Goal: Task Accomplishment & Management: Use online tool/utility

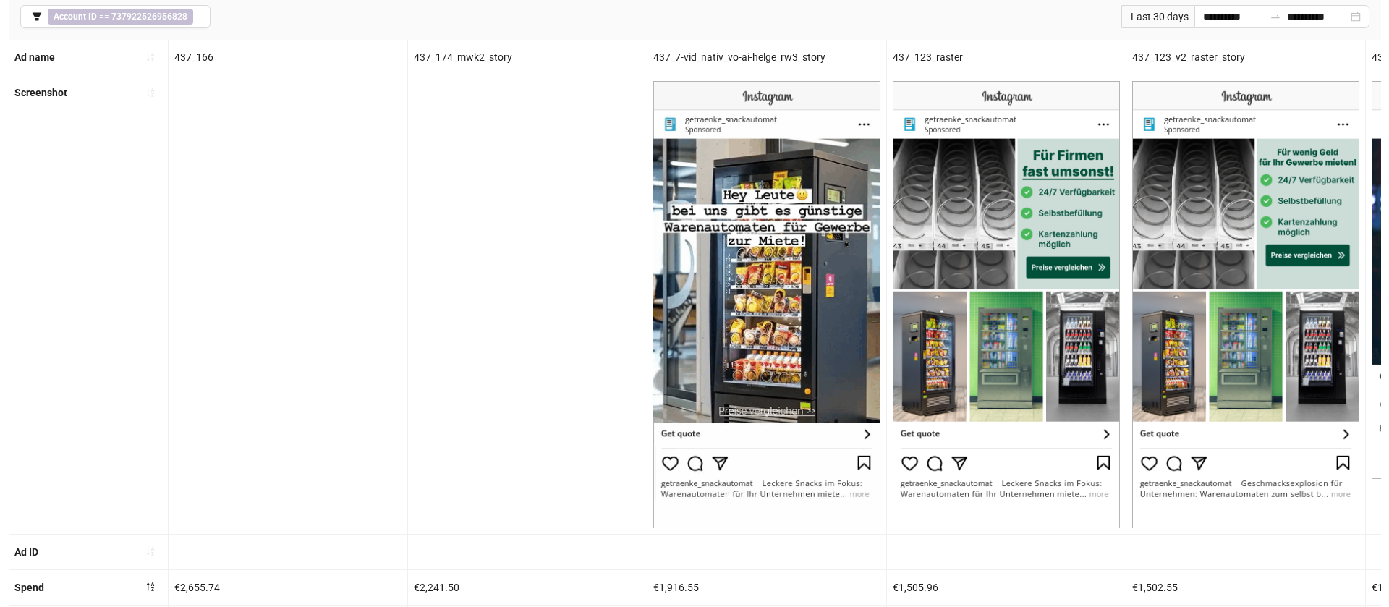
scroll to position [0, 732]
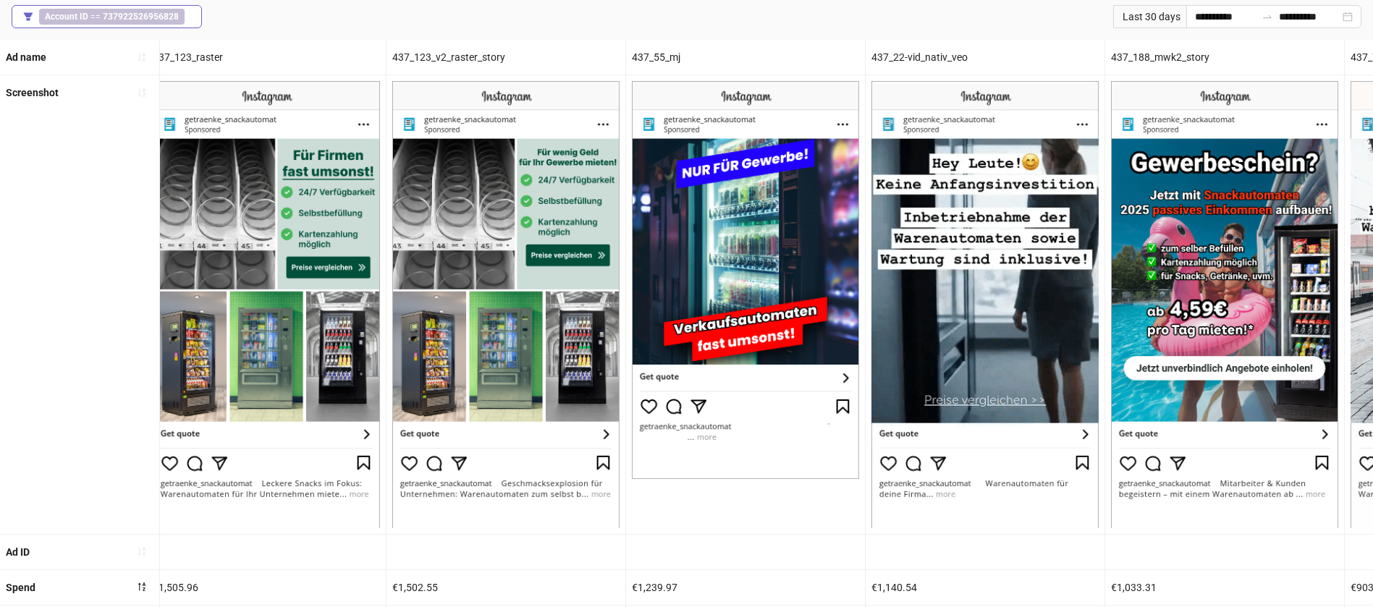
click at [80, 21] on span "Account ID == 737922526956828" at bounding box center [111, 17] width 145 height 16
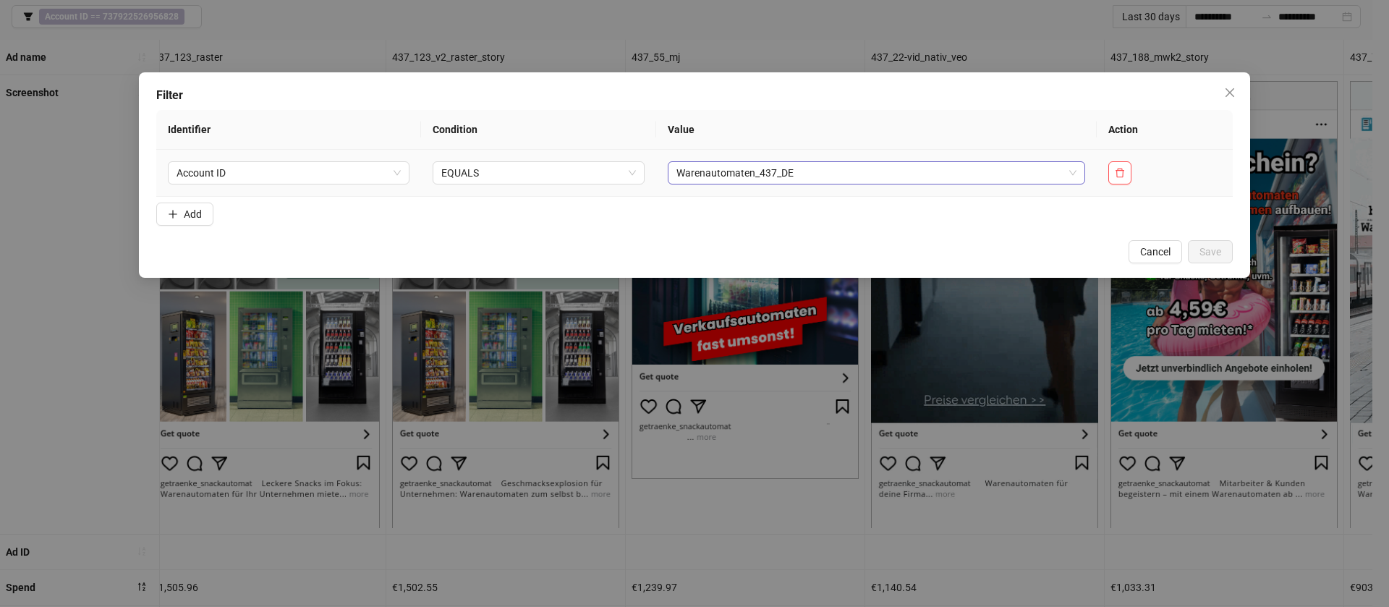
drag, startPoint x: 722, startPoint y: 190, endPoint x: 735, endPoint y: 179, distance: 17.4
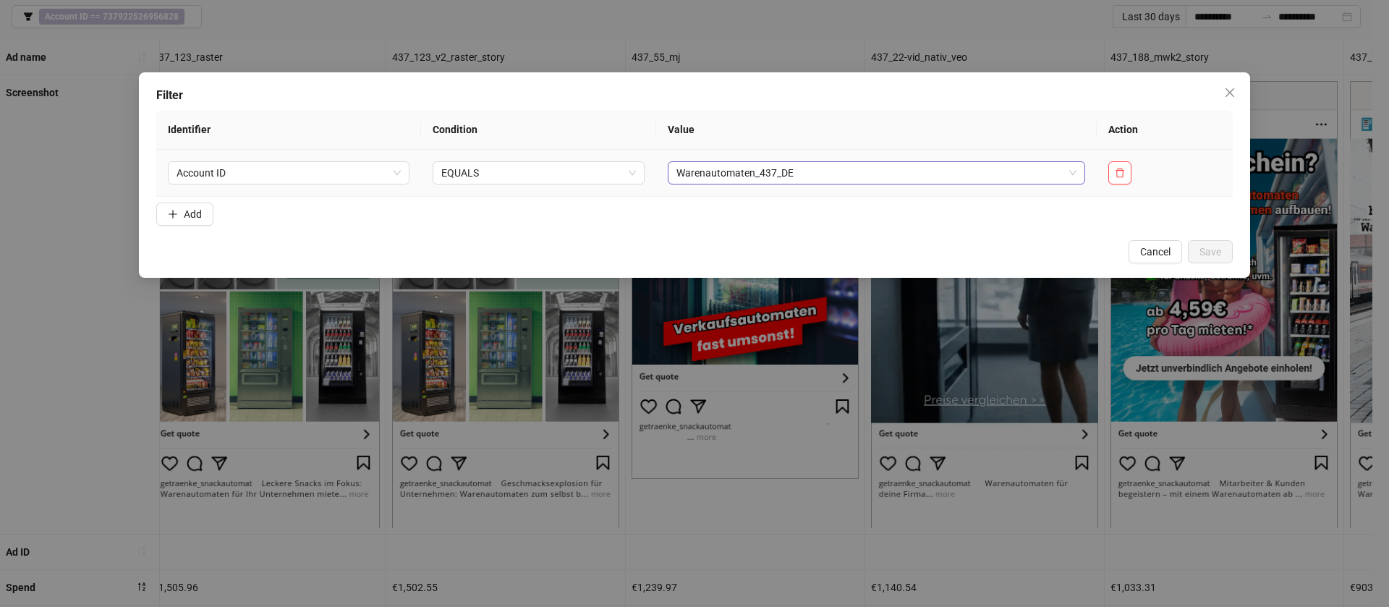
click at [723, 190] on td "Warenautomaten_437_DE" at bounding box center [876, 173] width 441 height 47
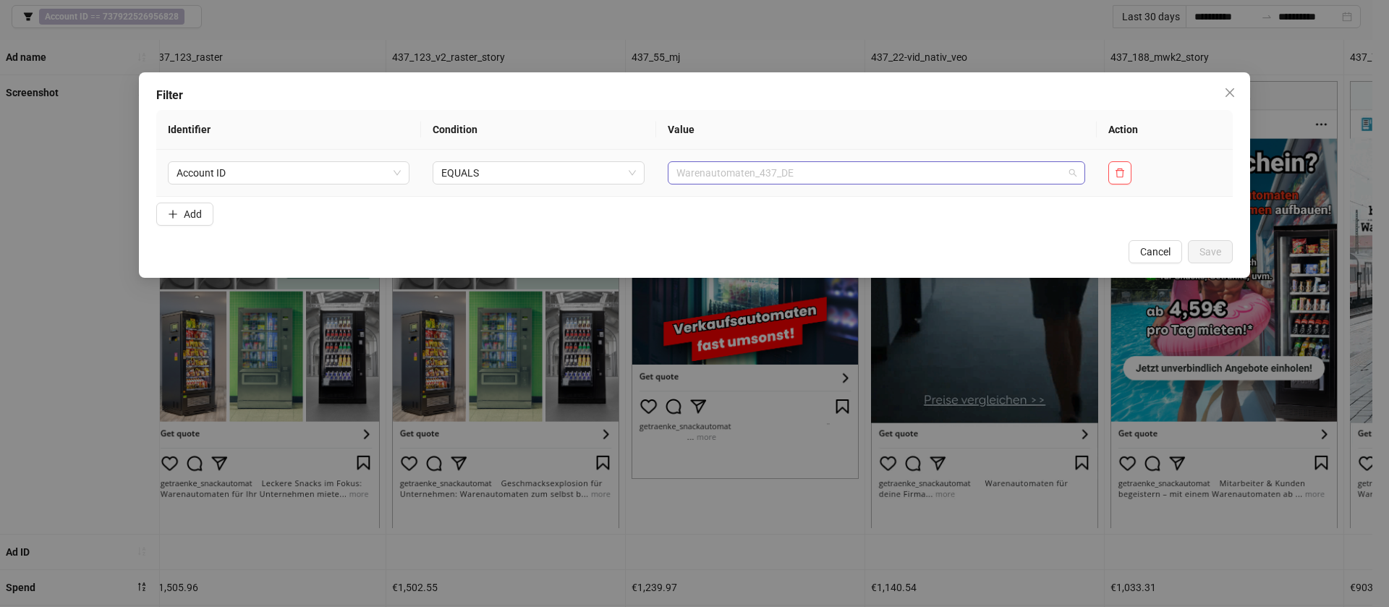
click at [736, 178] on span "Warenautomaten_437_DE" at bounding box center [877, 173] width 400 height 22
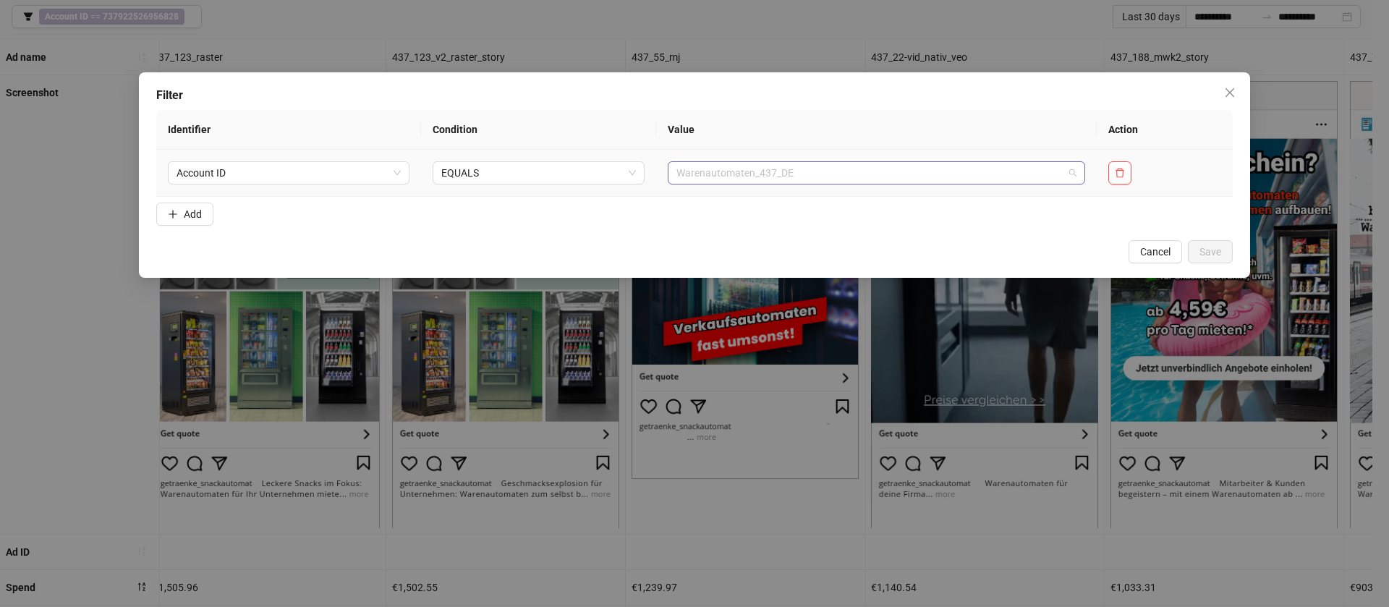
scroll to position [650, 0]
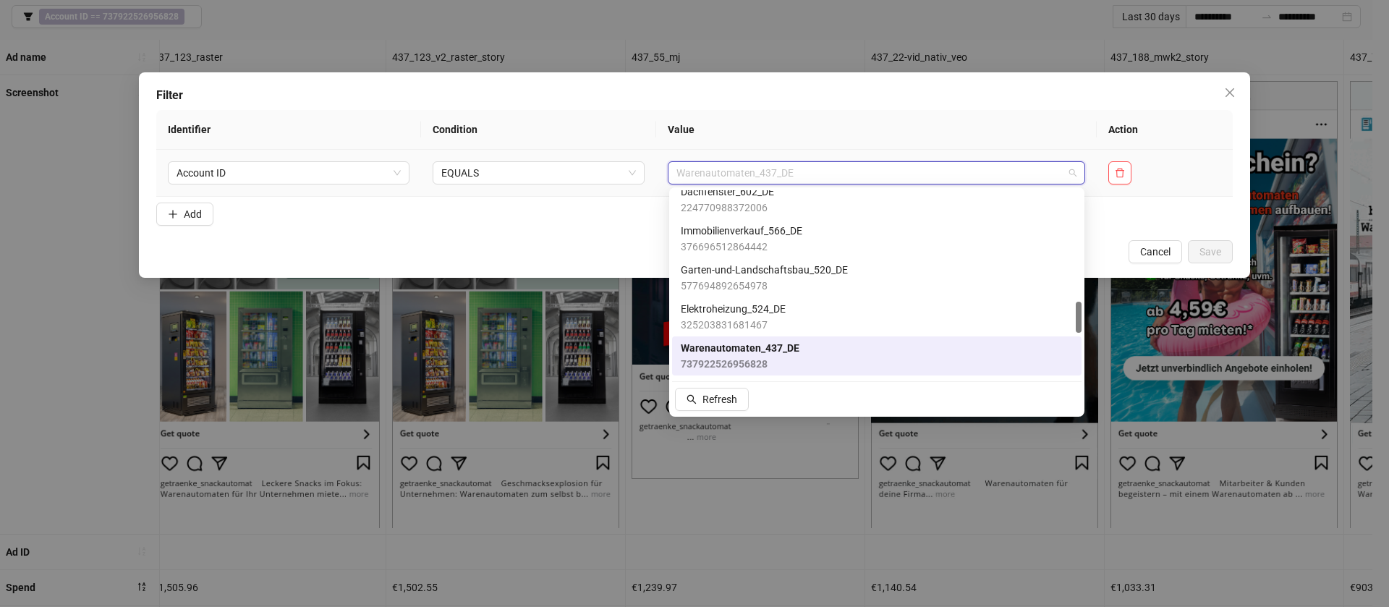
click at [736, 178] on span "Warenautomaten_437_DE" at bounding box center [877, 173] width 400 height 22
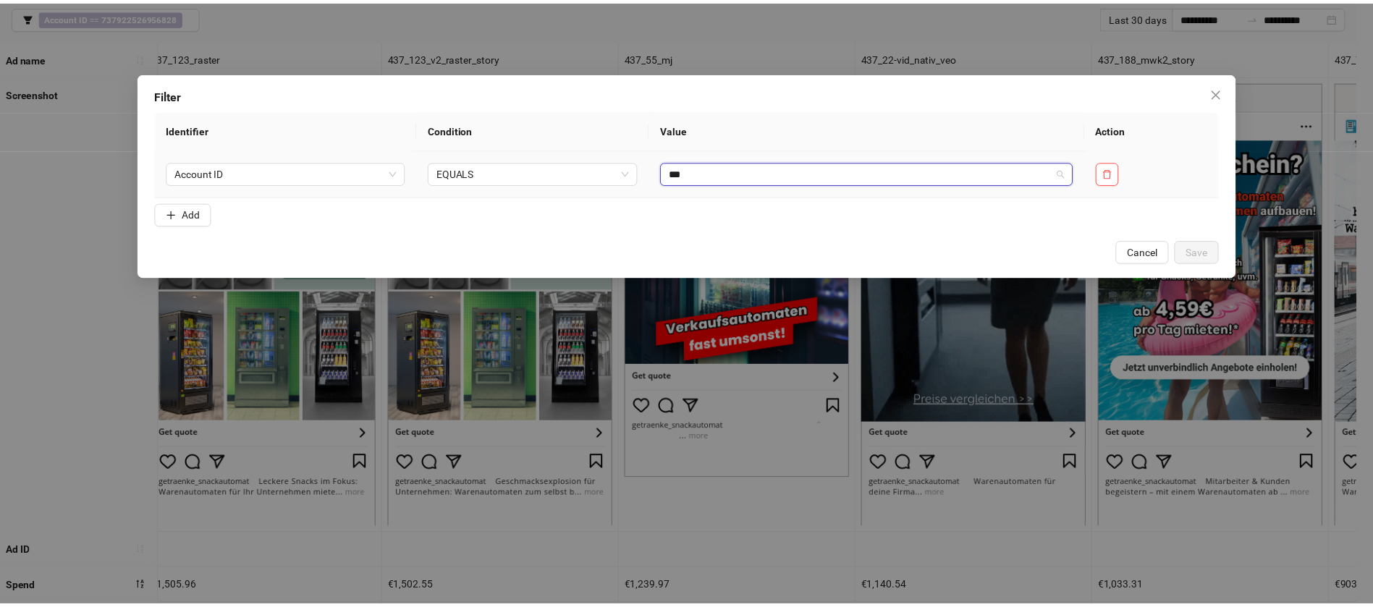
scroll to position [0, 0]
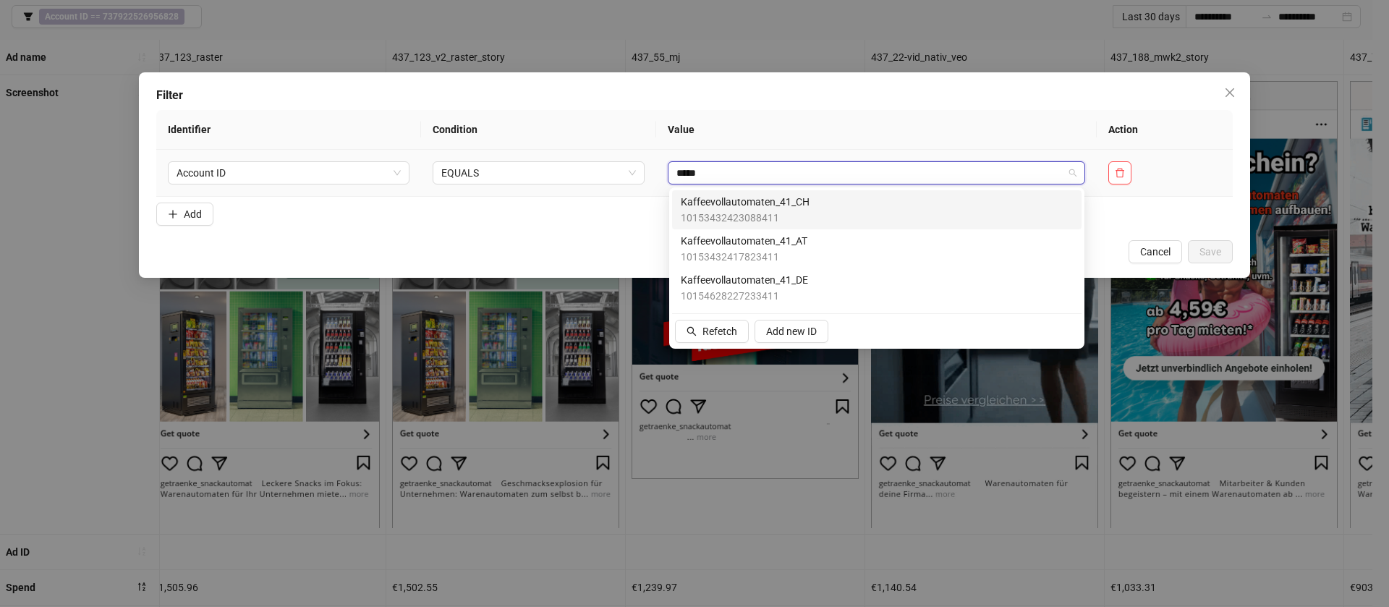
type input "******"
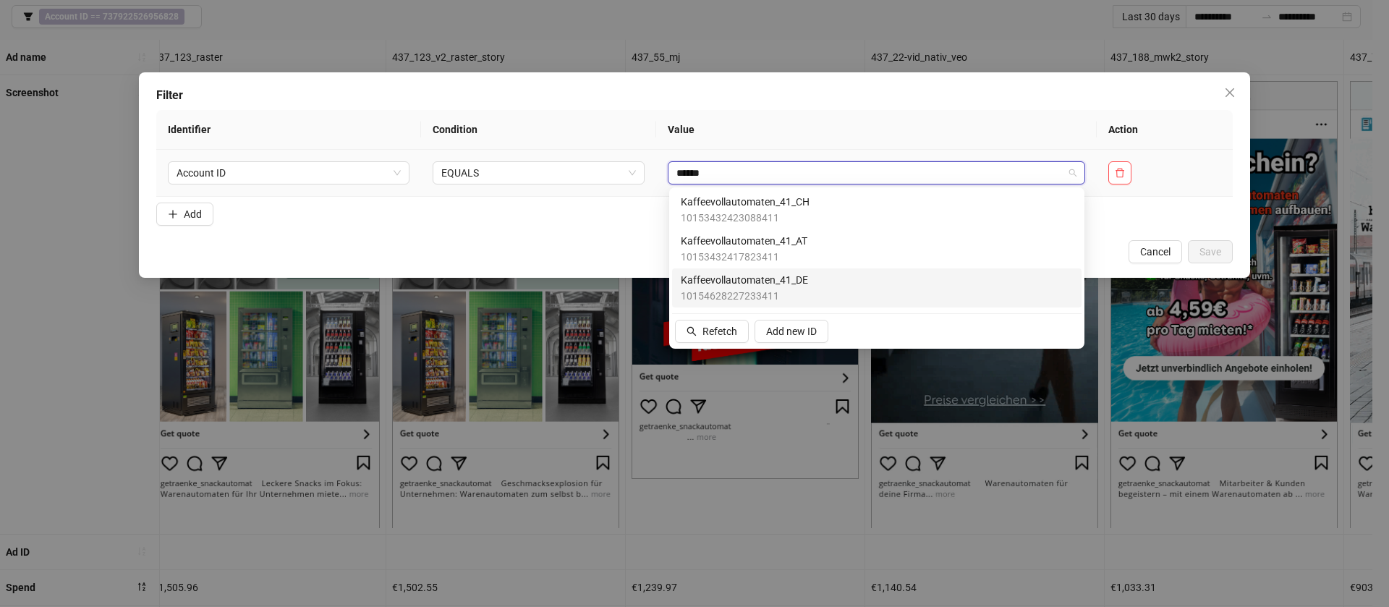
click at [814, 289] on div "Kaffeevollautomaten_41_DE 10154628227233411" at bounding box center [877, 288] width 392 height 32
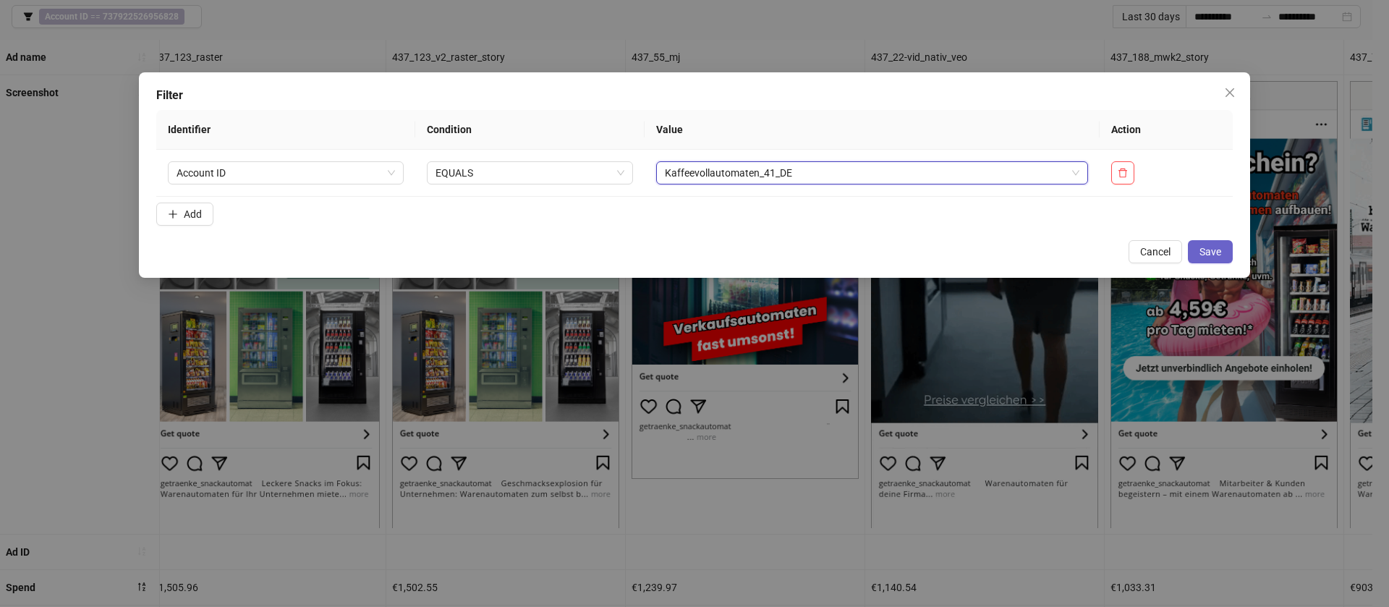
click at [1196, 255] on button "Save" at bounding box center [1210, 251] width 45 height 23
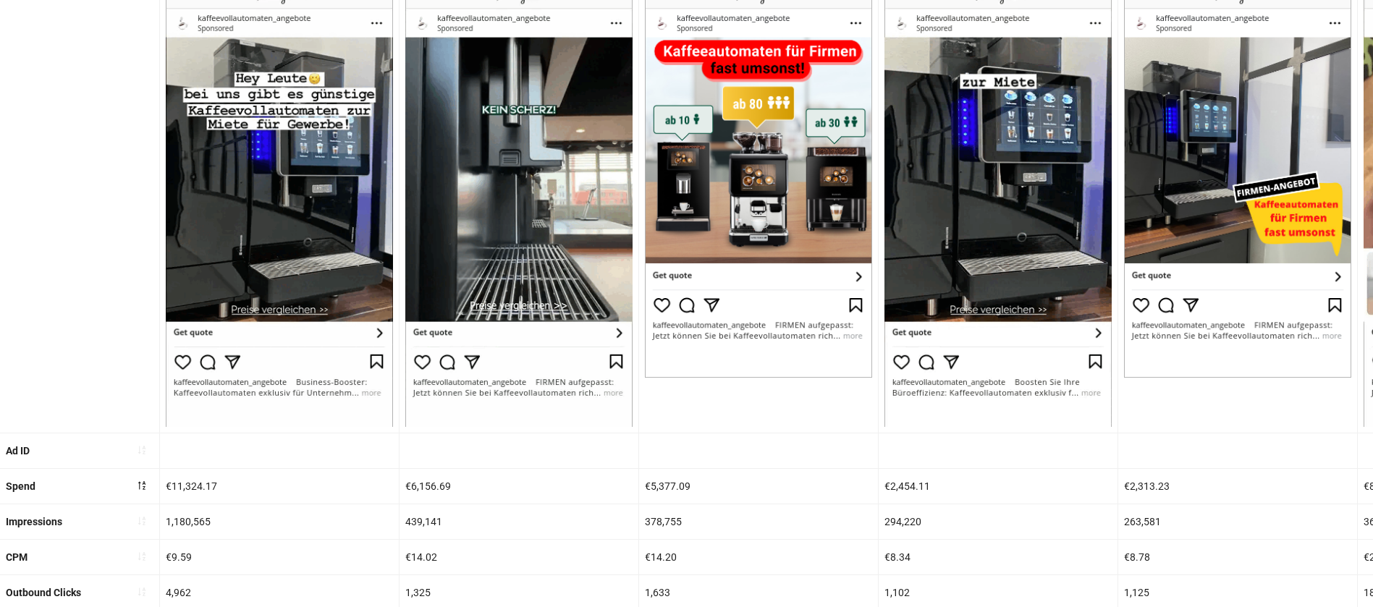
scroll to position [109, 0]
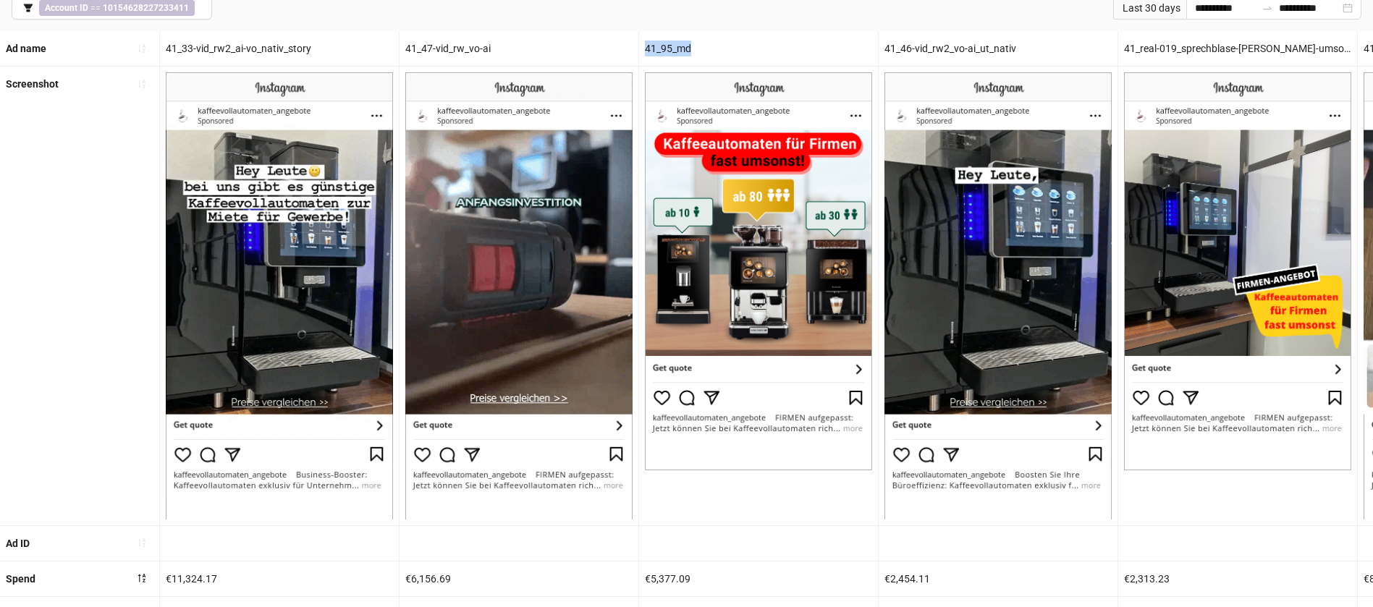
drag, startPoint x: 701, startPoint y: 52, endPoint x: 634, endPoint y: 48, distance: 67.4
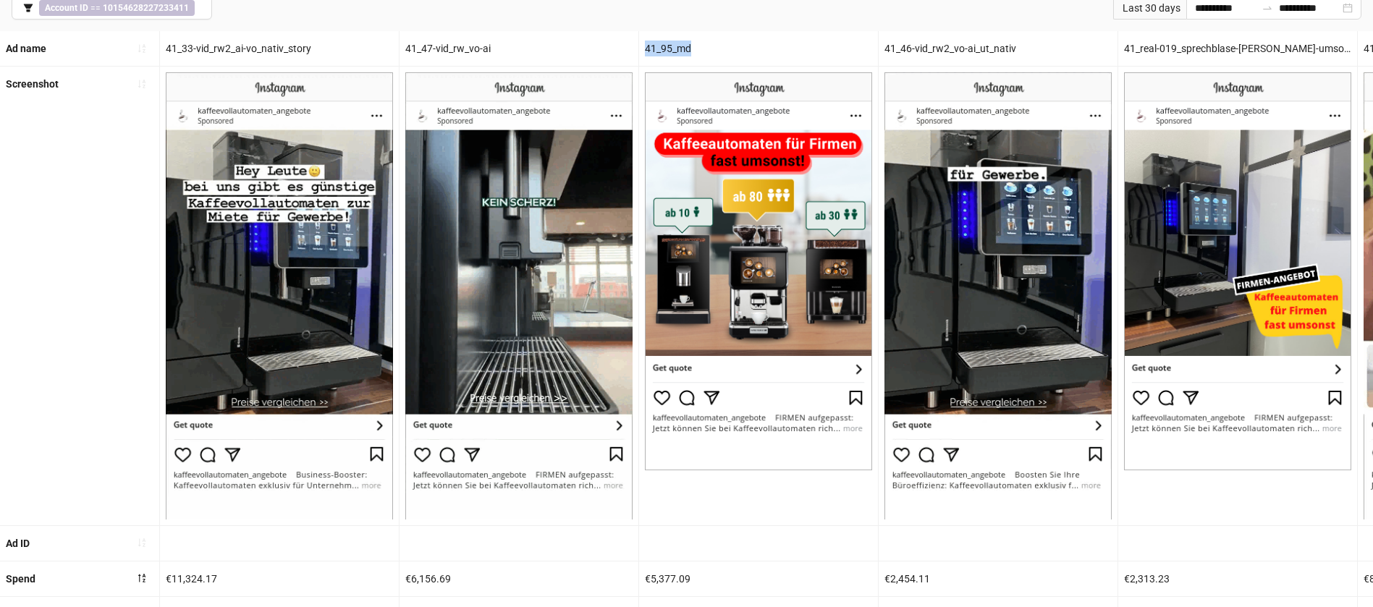
copy div "41_95_md"
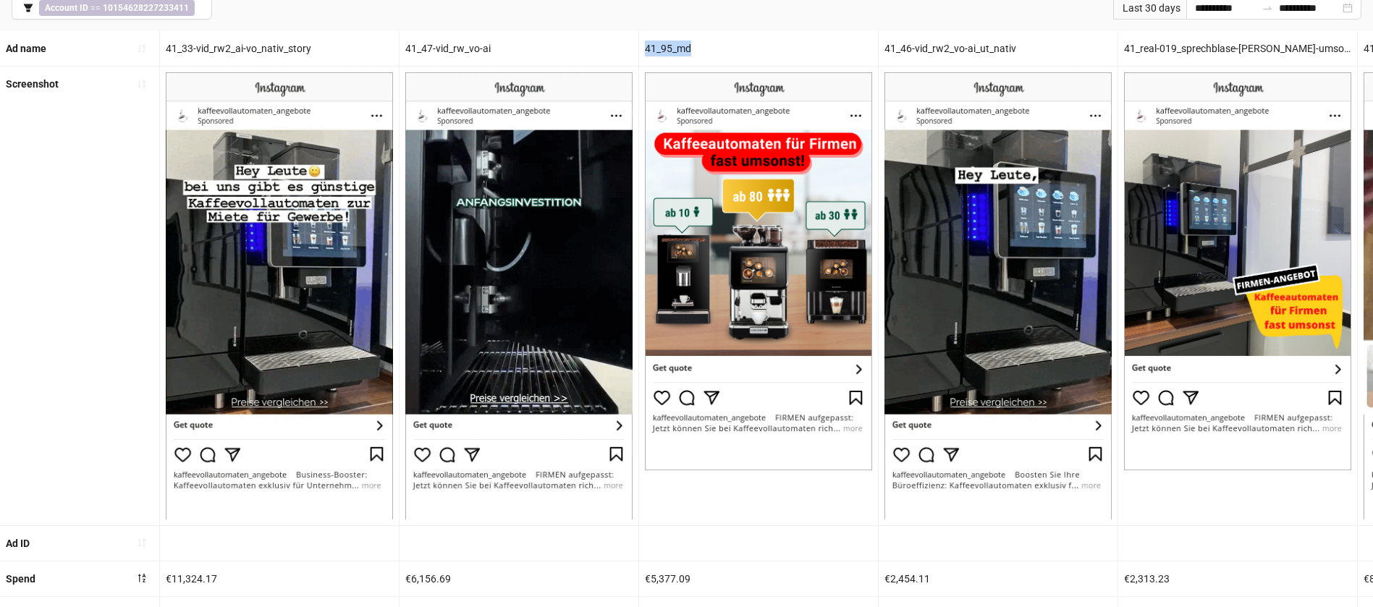
scroll to position [0, 0]
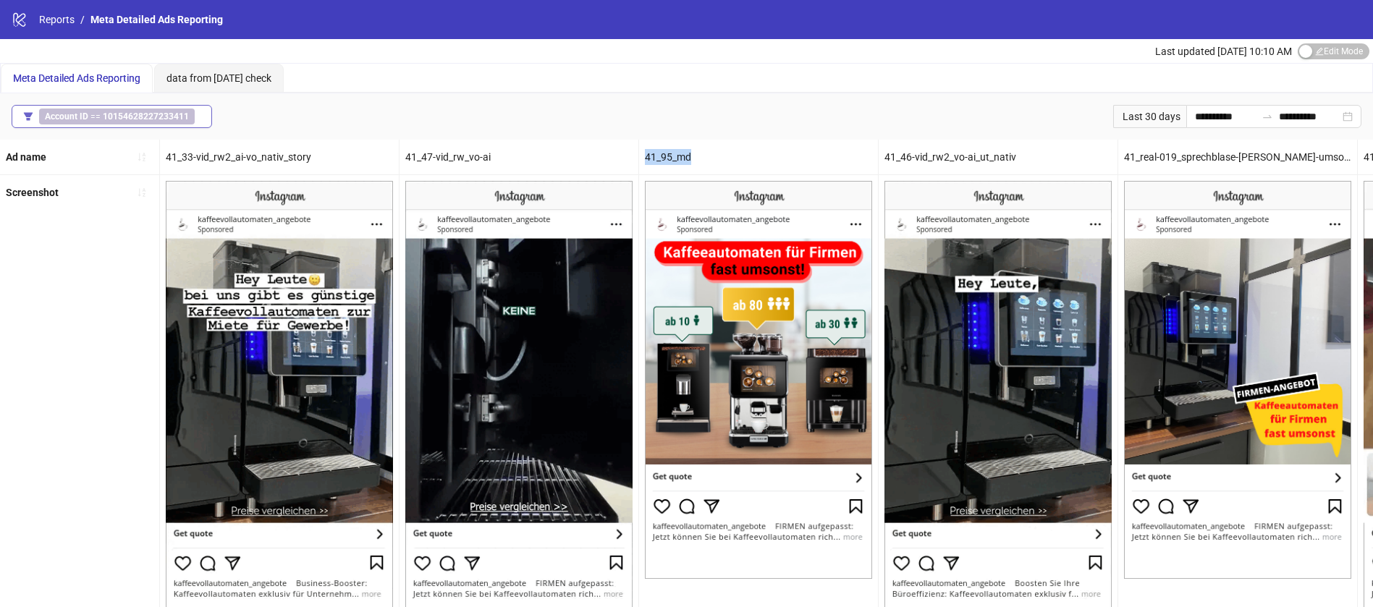
click at [158, 117] on b "10154628227233411" at bounding box center [146, 116] width 86 height 10
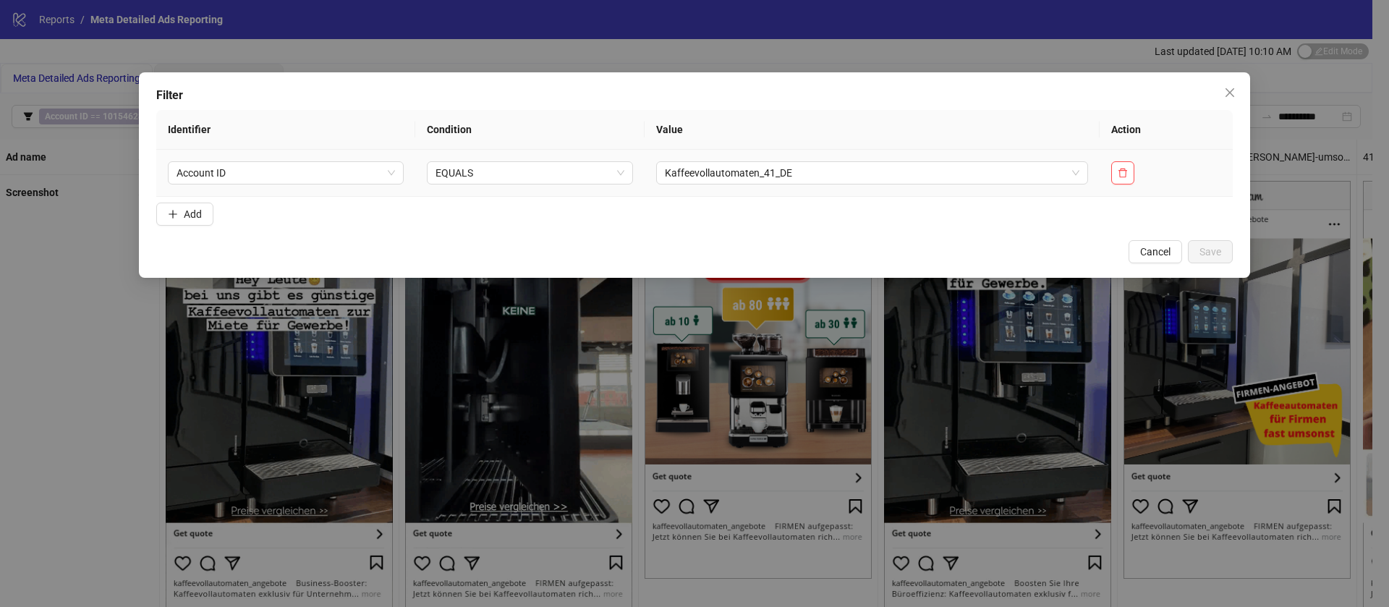
click at [1135, 181] on td at bounding box center [1166, 173] width 133 height 47
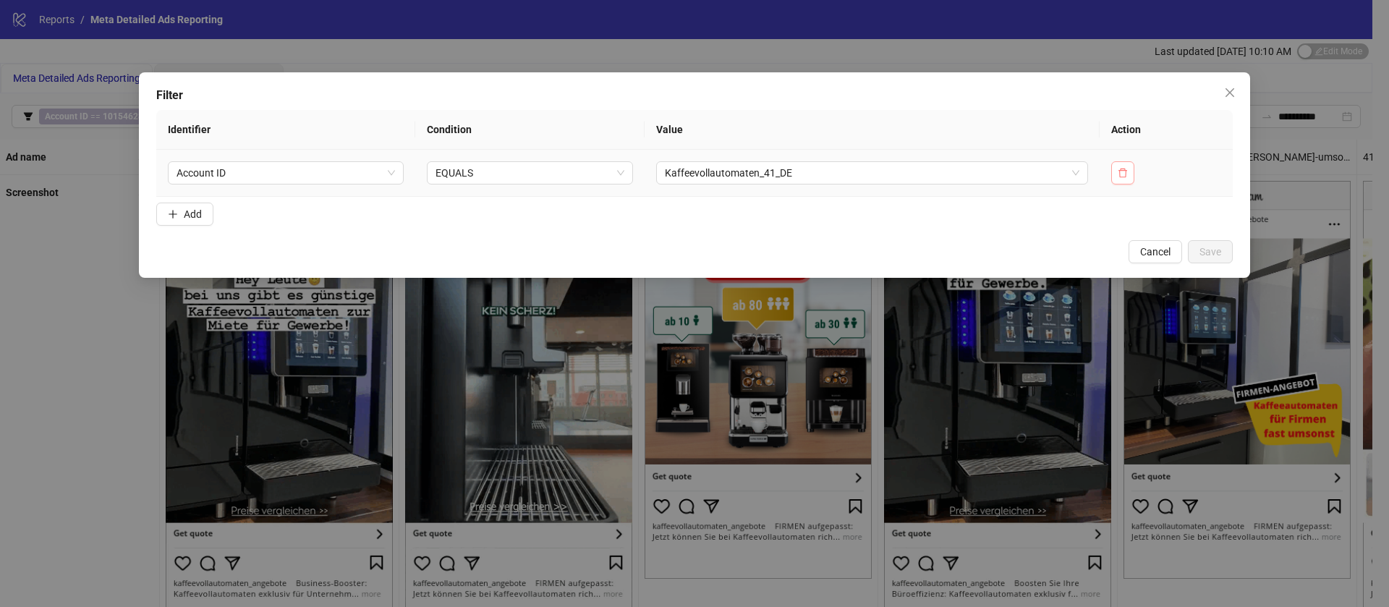
click at [1130, 178] on button "button" at bounding box center [1122, 172] width 23 height 23
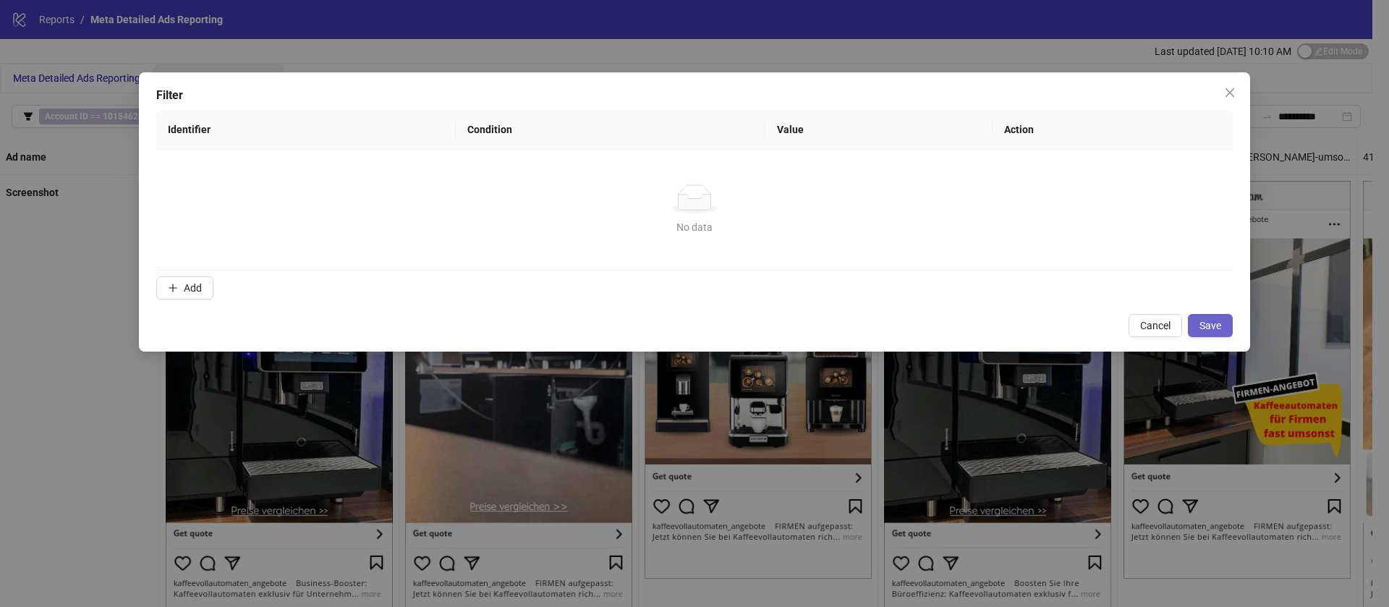
click at [1218, 323] on span "Save" at bounding box center [1211, 326] width 22 height 12
